Goal: Information Seeking & Learning: Learn about a topic

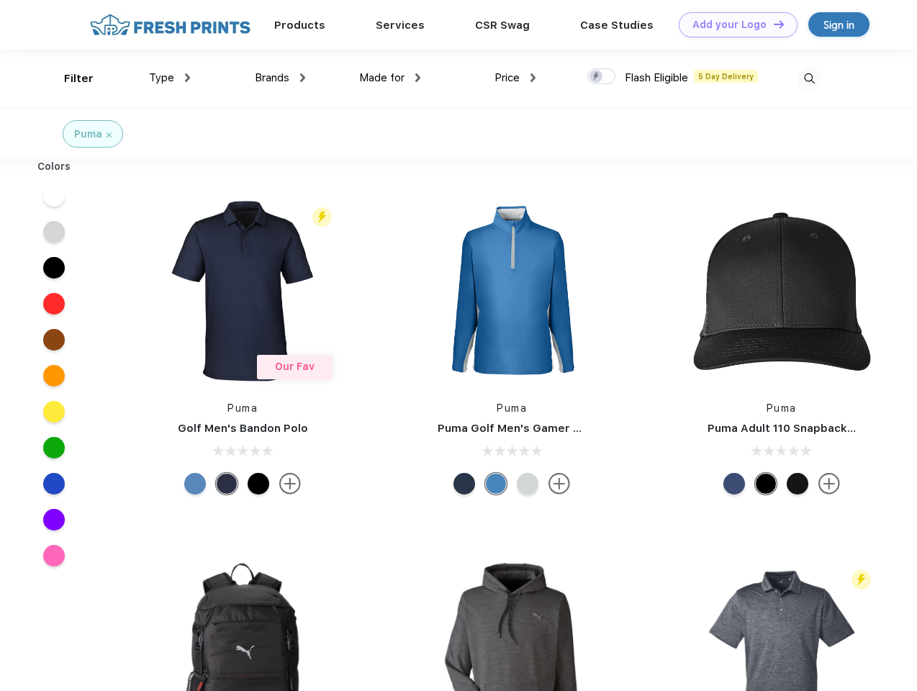
click at [732, 24] on link "Add your Logo Design Tool" at bounding box center [737, 24] width 119 height 25
click at [0, 0] on div "Design Tool" at bounding box center [0, 0] width 0 height 0
click at [772, 24] on link "Add your Logo Design Tool" at bounding box center [737, 24] width 119 height 25
click at [69, 78] on div "Filter" at bounding box center [78, 79] width 29 height 17
click at [170, 78] on span "Type" at bounding box center [161, 77] width 25 height 13
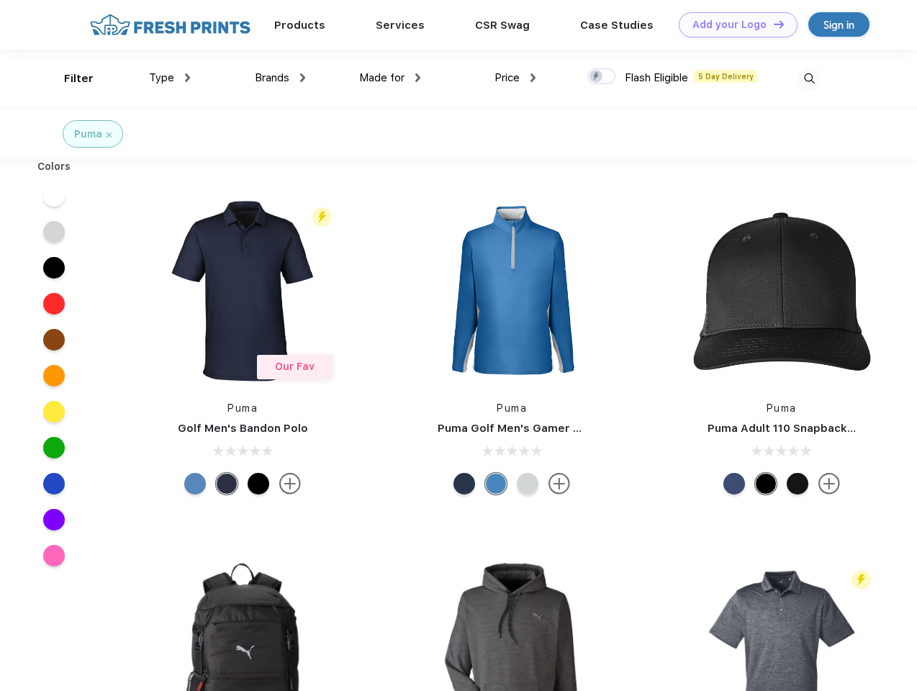
click at [280, 78] on span "Brands" at bounding box center [272, 77] width 35 height 13
click at [390, 78] on span "Made for" at bounding box center [381, 77] width 45 height 13
click at [515, 78] on span "Price" at bounding box center [506, 77] width 25 height 13
click at [601, 77] on div at bounding box center [601, 76] width 28 height 16
click at [596, 77] on input "checkbox" at bounding box center [591, 72] width 9 height 9
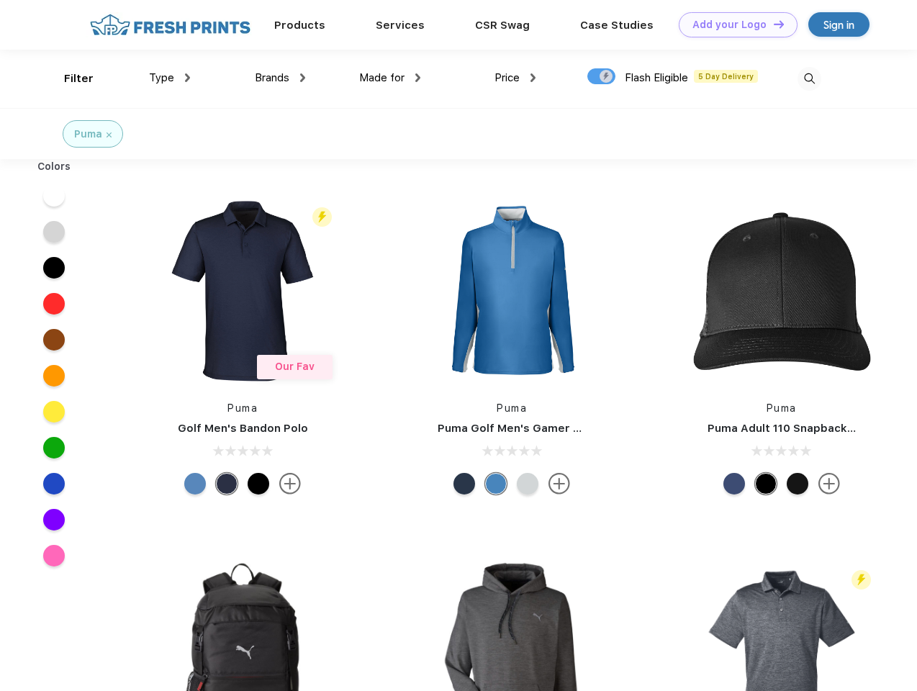
click at [809, 78] on img at bounding box center [809, 79] width 24 height 24
